Goal: Information Seeking & Learning: Learn about a topic

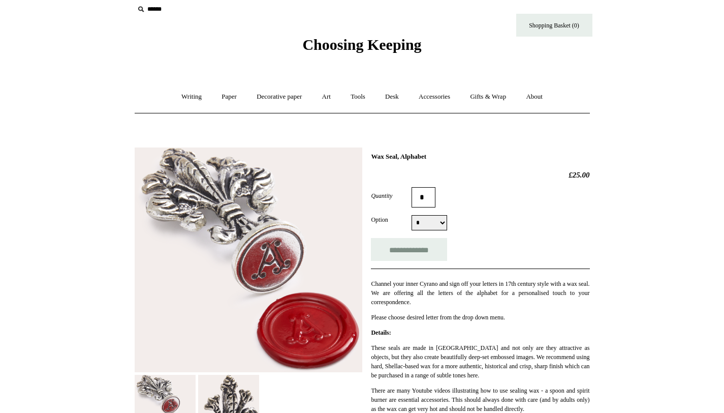
scroll to position [8, 0]
click at [288, 104] on link "Decorative paper +" at bounding box center [279, 97] width 64 height 27
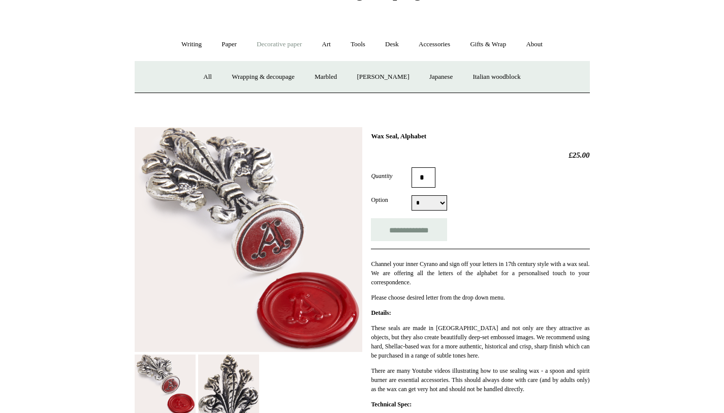
scroll to position [60, 0]
click at [222, 42] on link "Paper +" at bounding box center [229, 45] width 34 height 27
click at [219, 80] on link "Notebooks +" at bounding box center [220, 77] width 47 height 27
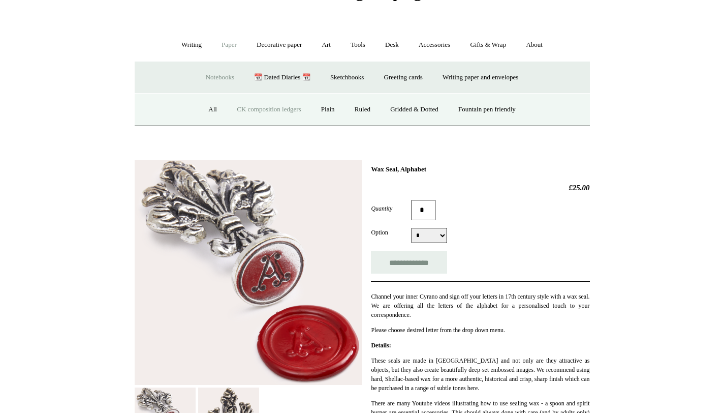
click at [249, 107] on link "CK composition ledgers" at bounding box center [269, 109] width 82 height 27
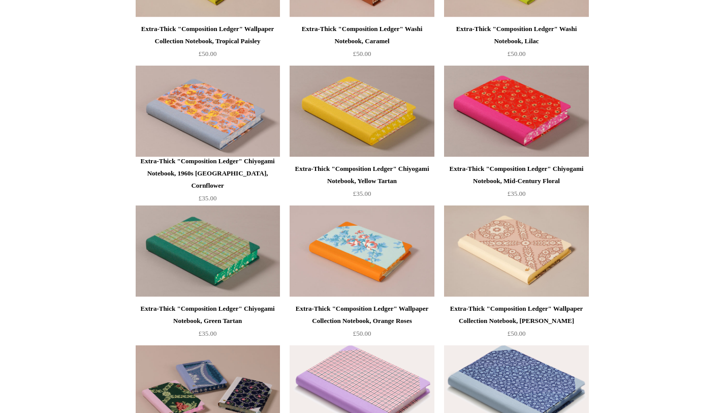
scroll to position [879, 0]
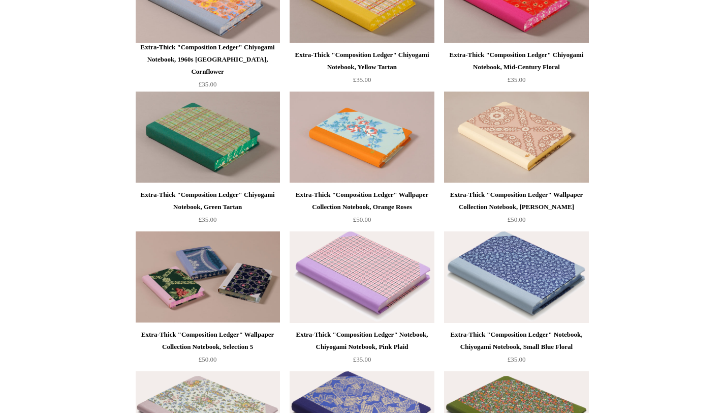
click at [352, 132] on img at bounding box center [362, 136] width 144 height 91
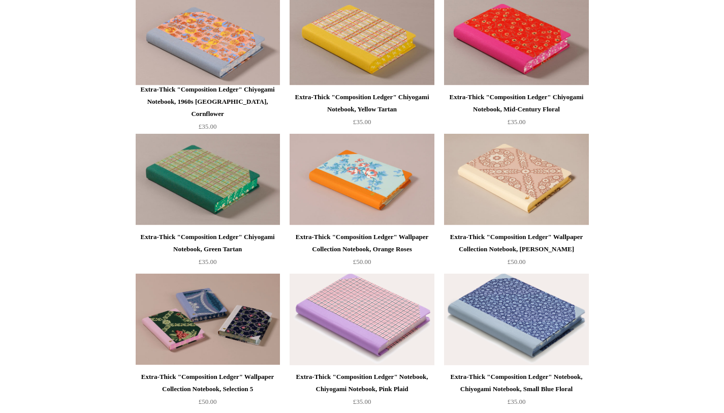
scroll to position [867, 0]
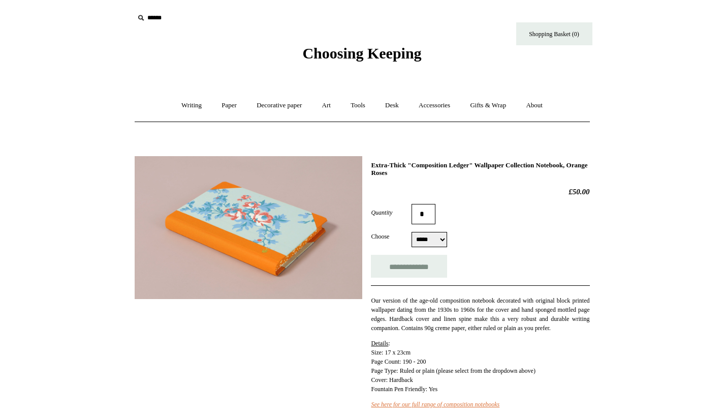
click at [337, 274] on img at bounding box center [249, 227] width 228 height 143
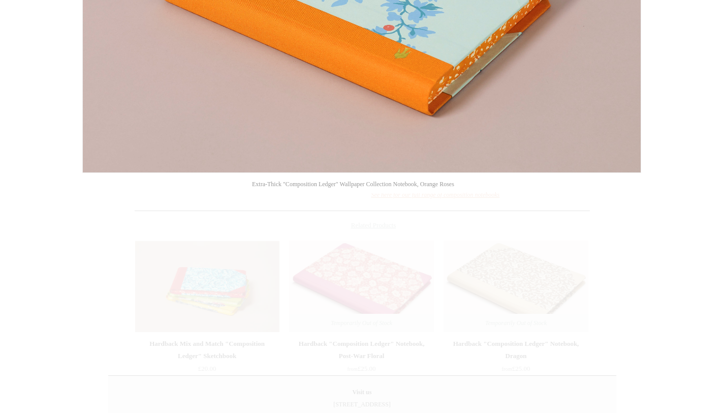
click at [681, 97] on div at bounding box center [362, 168] width 724 height 754
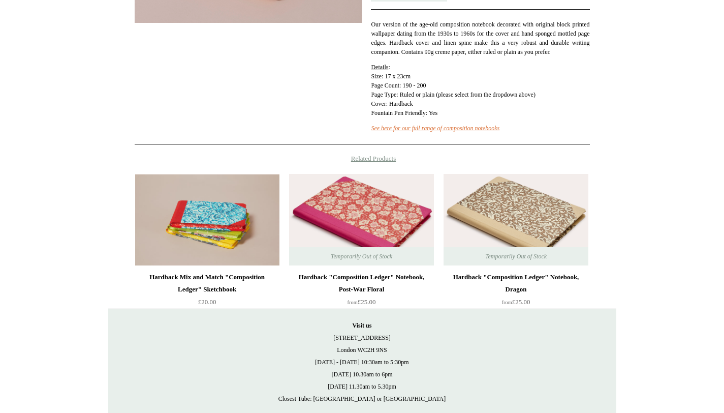
scroll to position [277, 0]
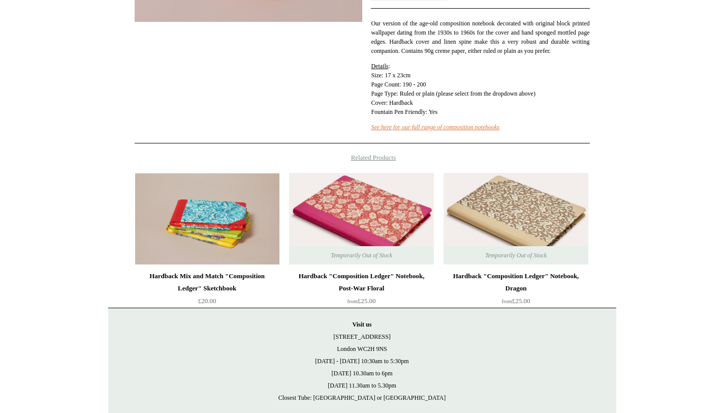
click at [413, 106] on span "Cover: Hardback" at bounding box center [392, 102] width 42 height 7
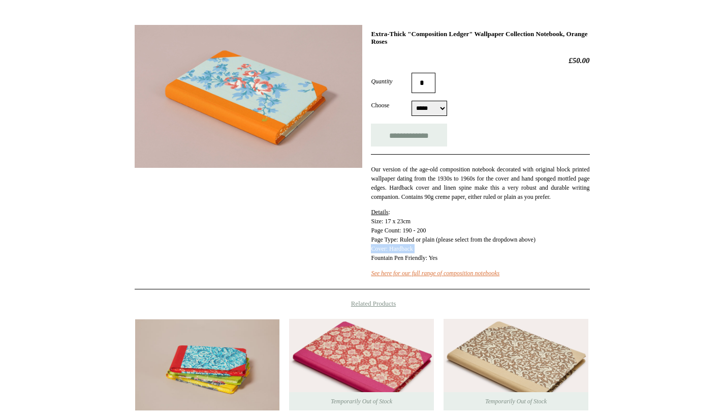
scroll to position [75, 0]
